Goal: Check status

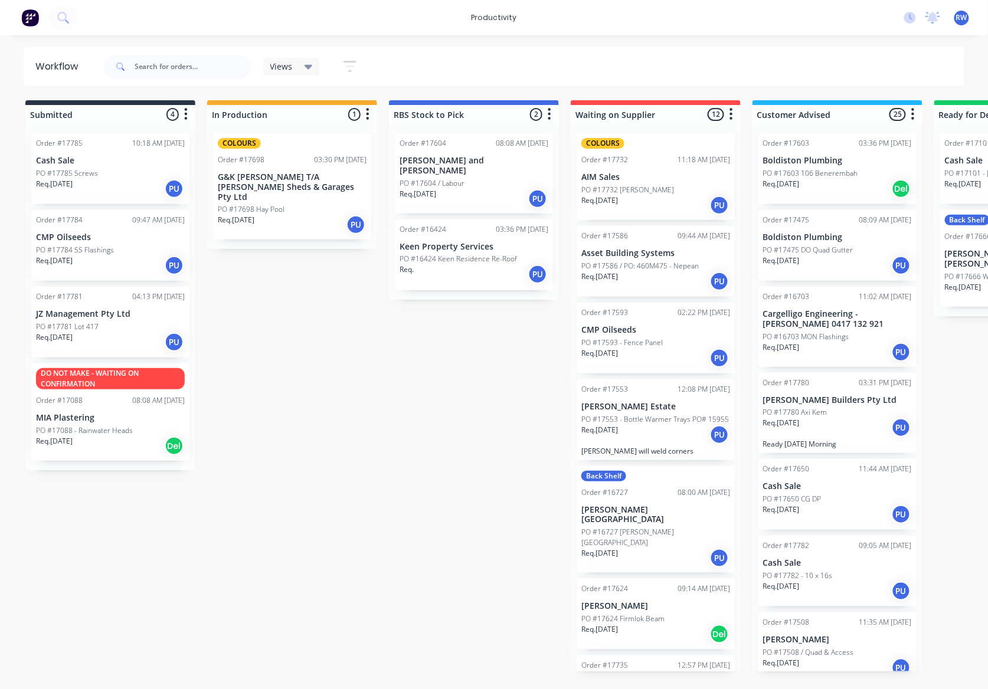
click at [76, 270] on div "Req. [DATE] PU" at bounding box center [110, 266] width 149 height 20
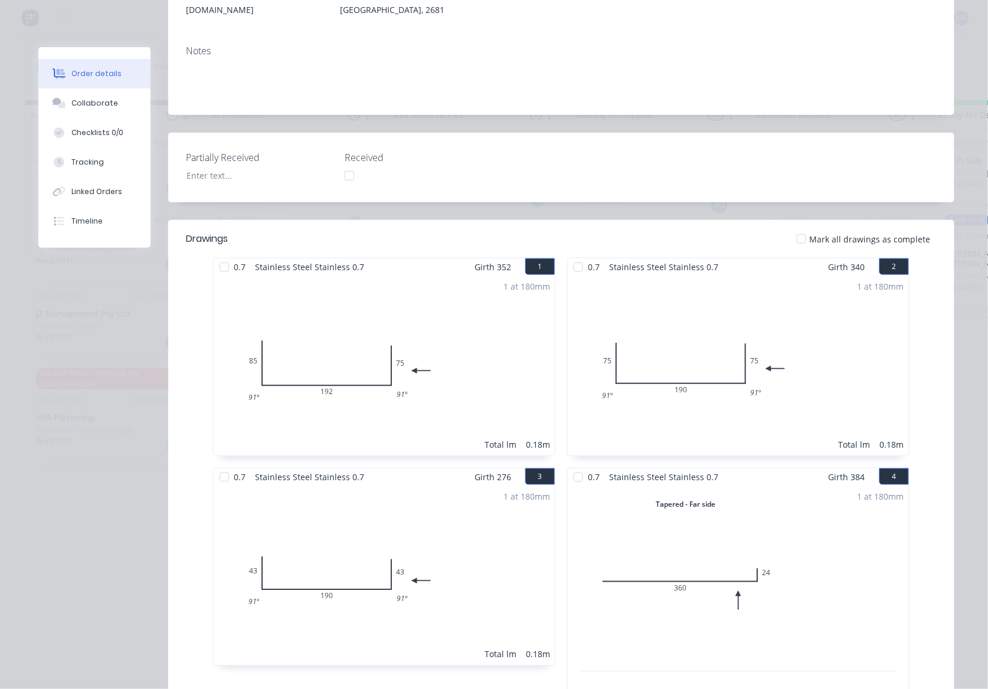
scroll to position [78, 0]
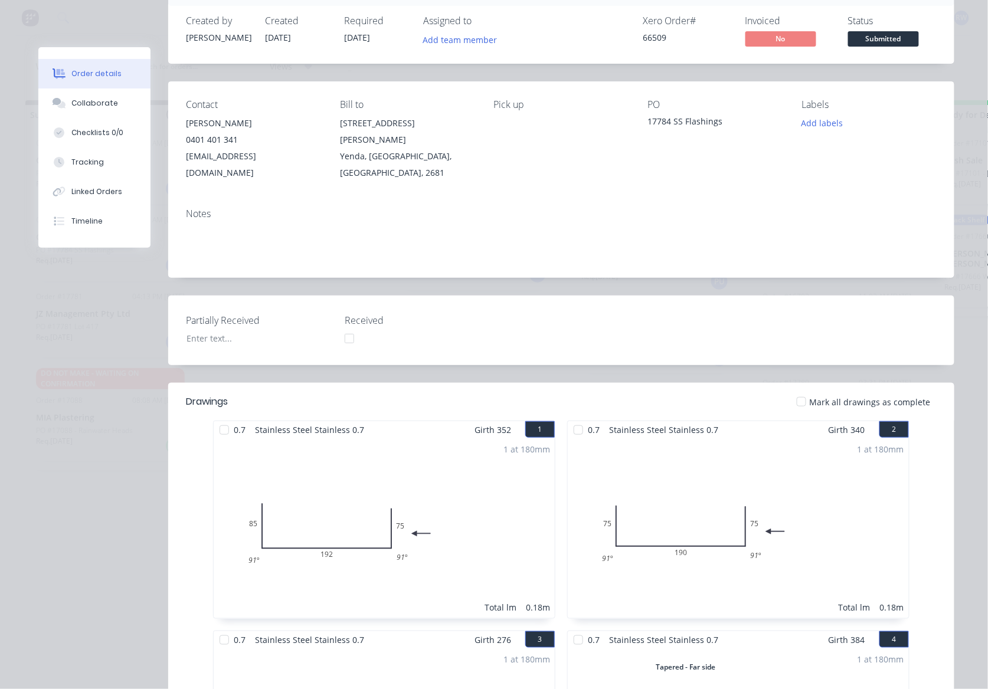
click at [801, 390] on div at bounding box center [802, 402] width 24 height 24
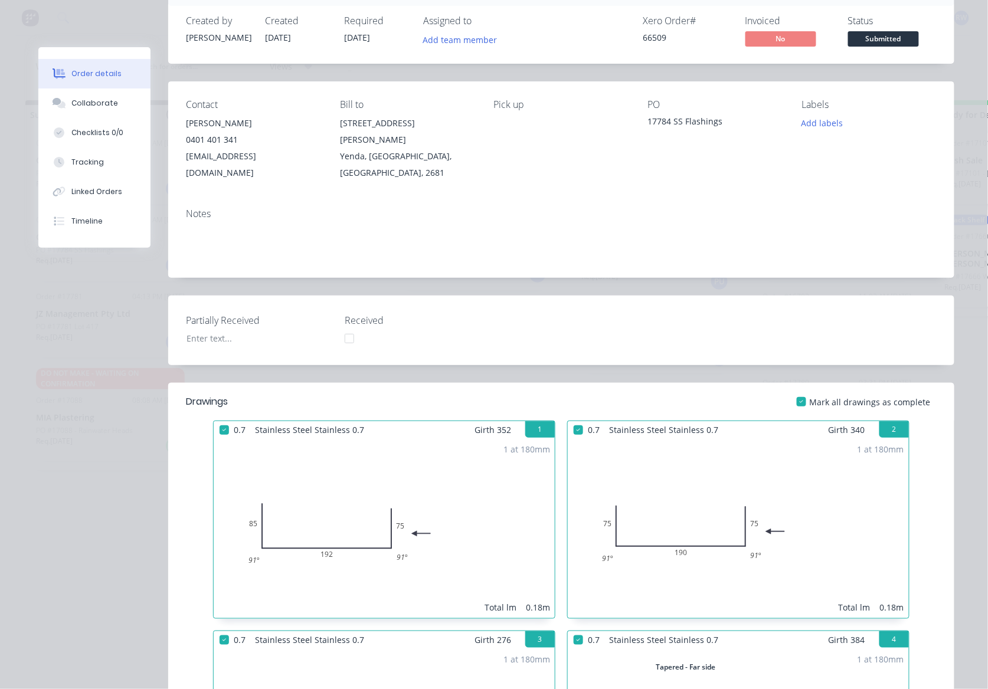
scroll to position [0, 0]
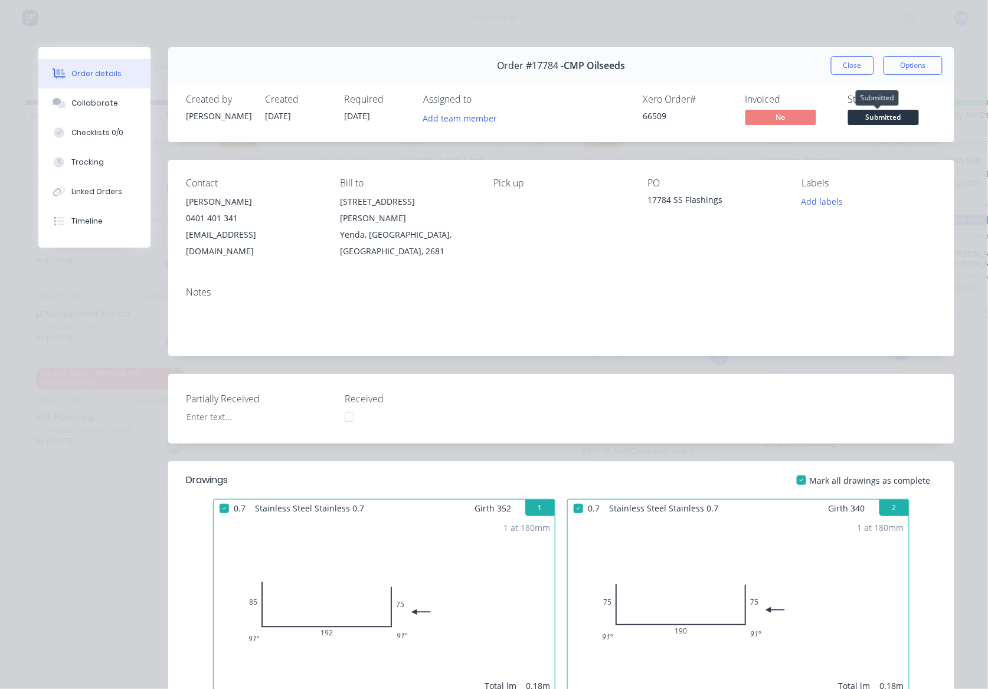
click at [869, 116] on span "Submitted" at bounding box center [883, 117] width 71 height 15
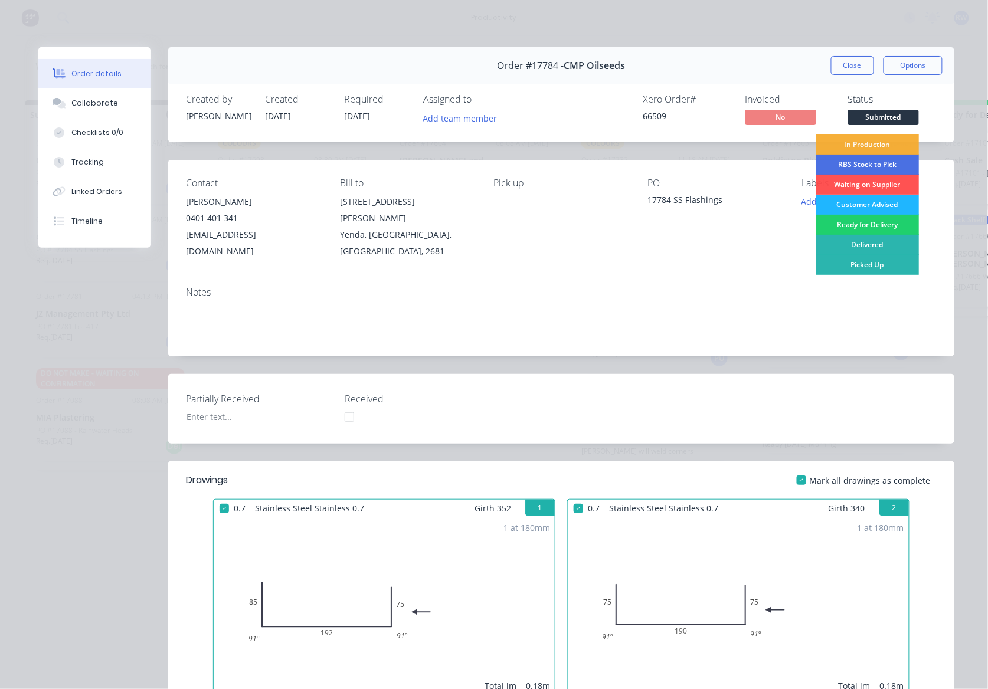
click at [865, 203] on div "Customer Advised" at bounding box center [867, 205] width 103 height 20
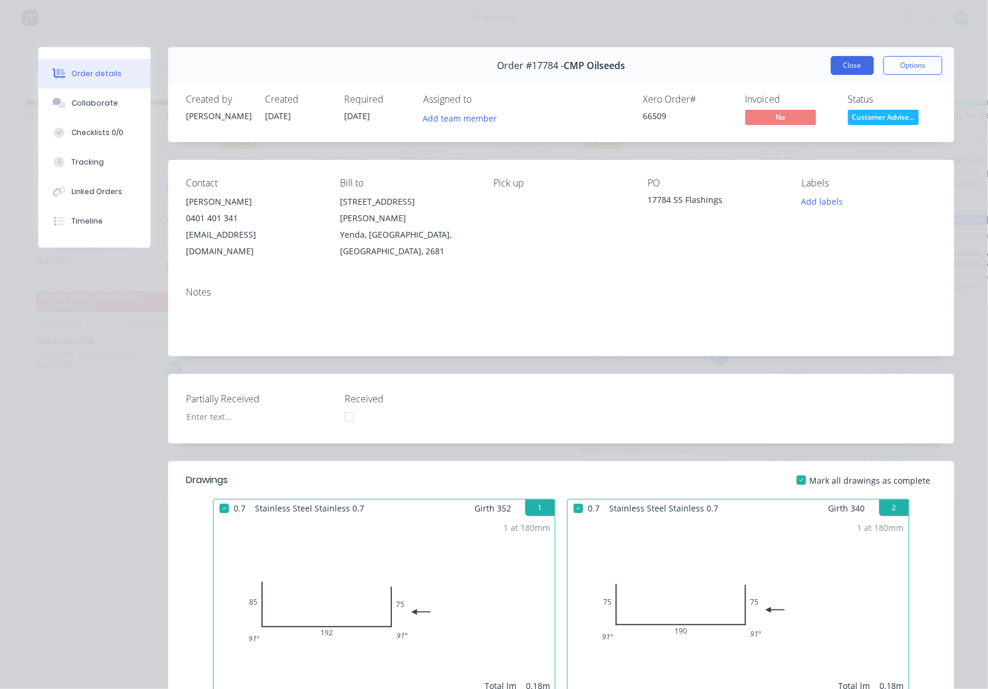
click at [852, 61] on button "Close" at bounding box center [852, 65] width 43 height 19
